Goal: Transaction & Acquisition: Purchase product/service

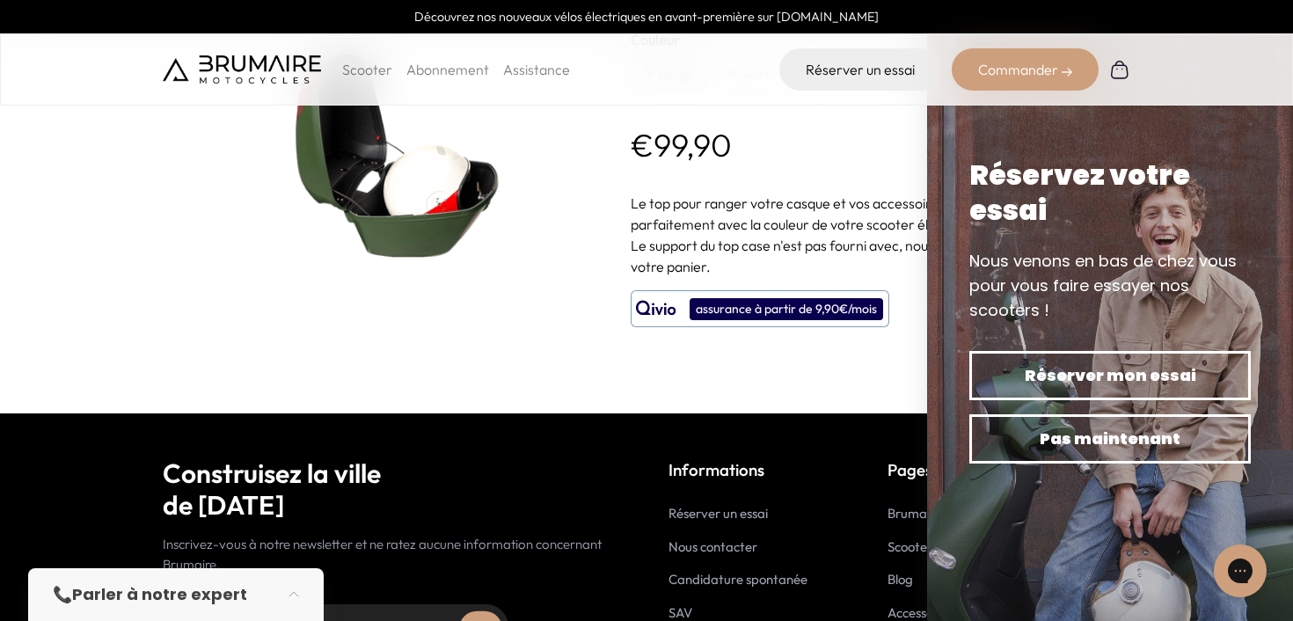
scroll to position [139, 0]
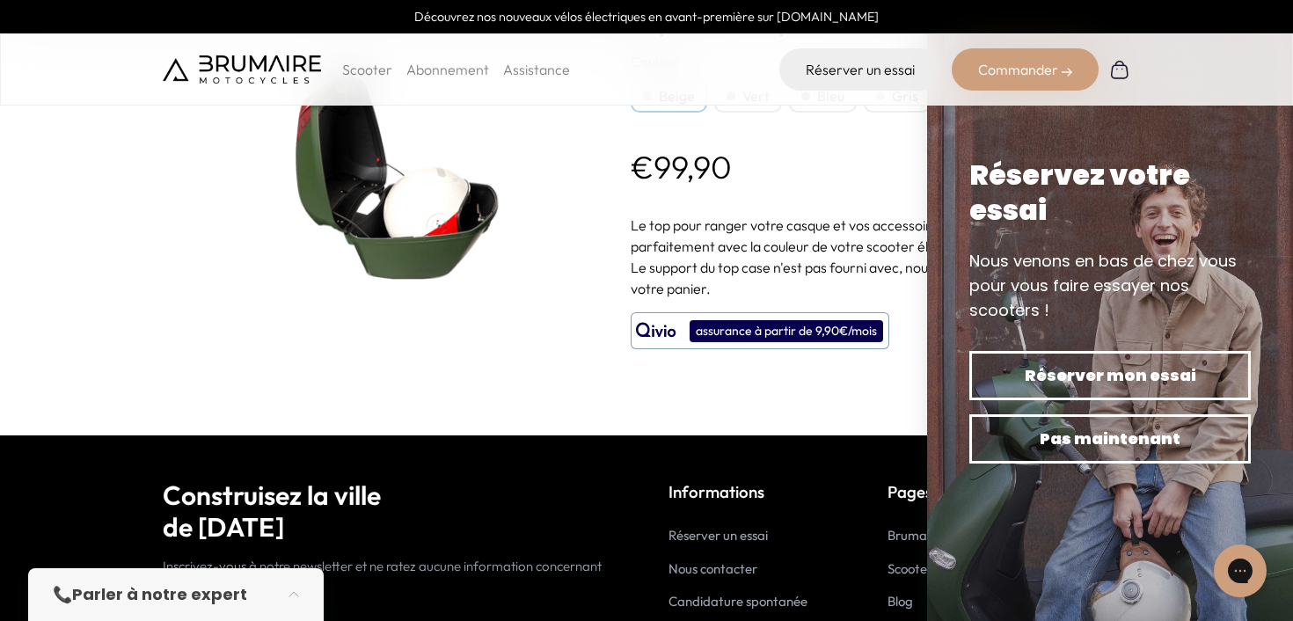
click at [1052, 62] on div "Commander" at bounding box center [1025, 69] width 147 height 42
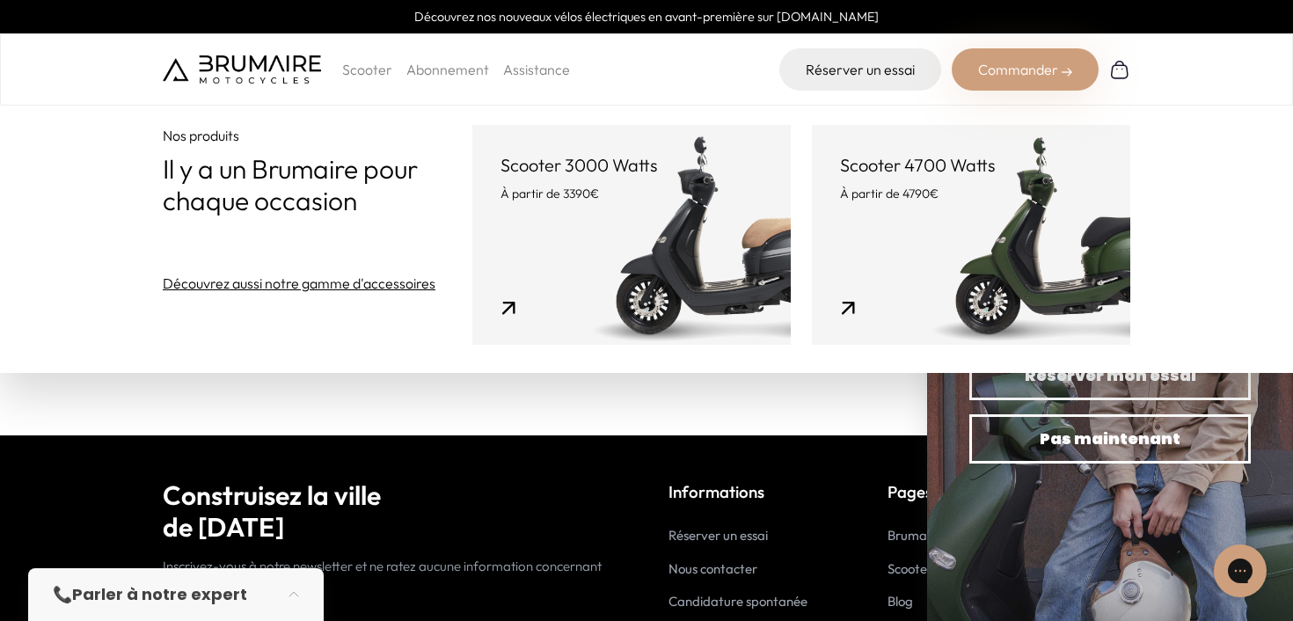
click at [587, 390] on img at bounding box center [383, 172] width 440 height 440
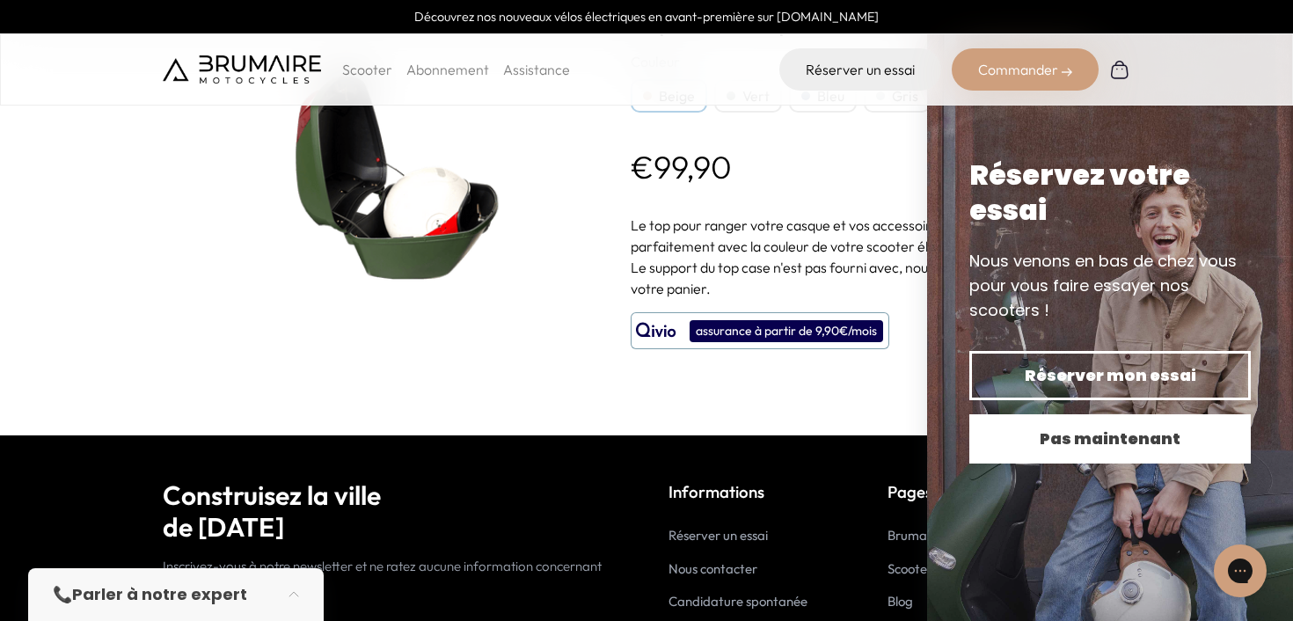
click at [1168, 458] on button "Pas maintenant" at bounding box center [1109, 438] width 281 height 49
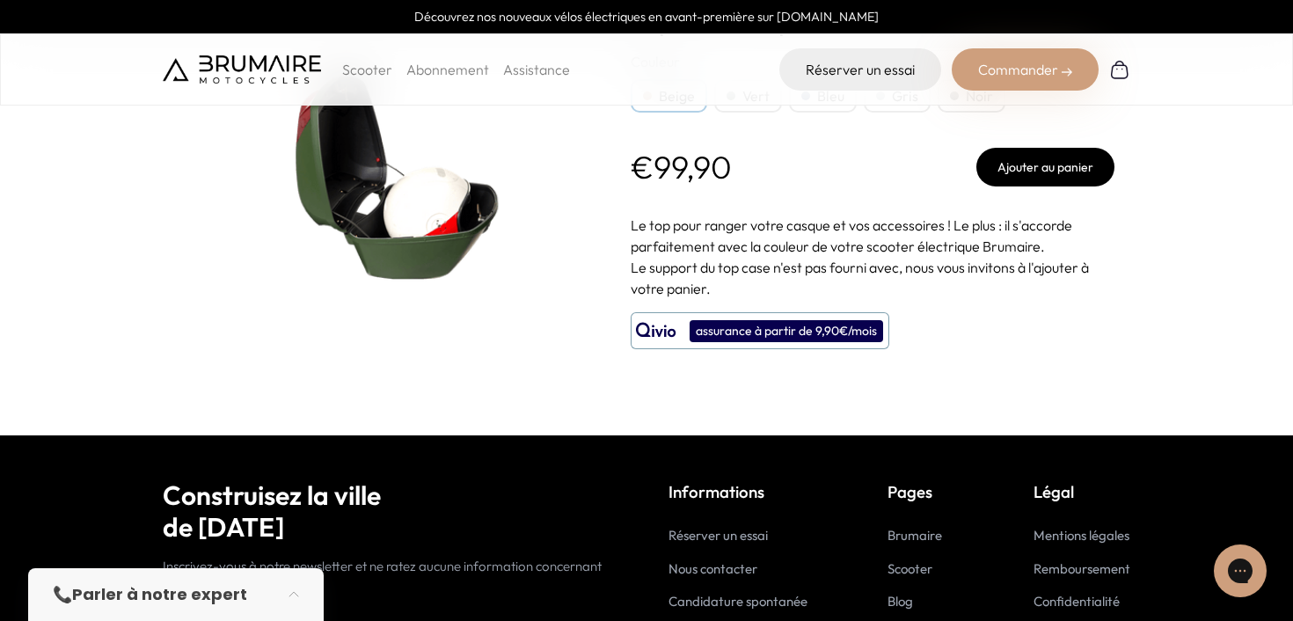
click at [1065, 179] on button "Ajouter au panier" at bounding box center [1045, 167] width 138 height 39
